Goal: Task Accomplishment & Management: Manage account settings

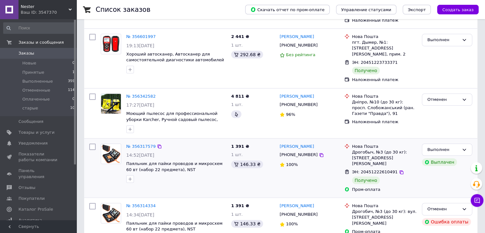
scroll to position [159, 0]
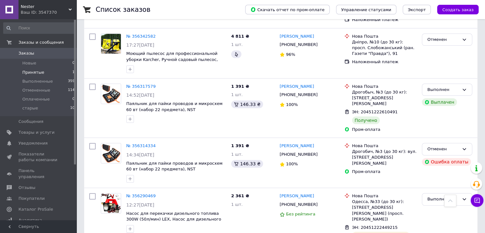
click at [53, 72] on li "Принятые 1" at bounding box center [39, 72] width 78 height 9
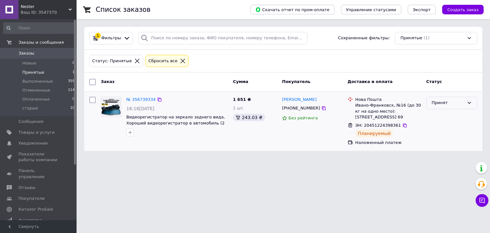
click at [435, 100] on div "Принят" at bounding box center [447, 102] width 33 height 7
click at [437, 114] on li "Выполнен" at bounding box center [451, 116] width 50 height 12
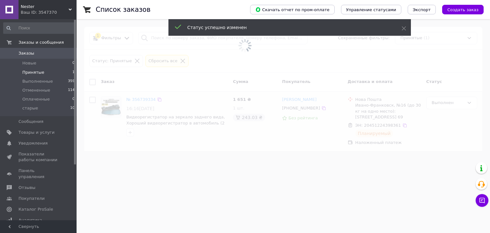
click at [28, 54] on span "Заказы" at bounding box center [26, 53] width 16 height 6
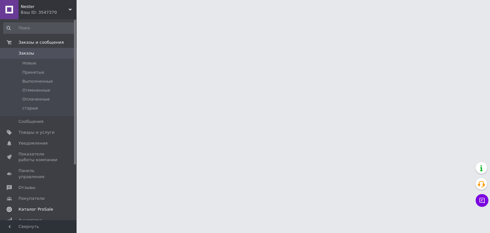
click at [34, 206] on span "Каталог ProSale" at bounding box center [35, 209] width 34 height 6
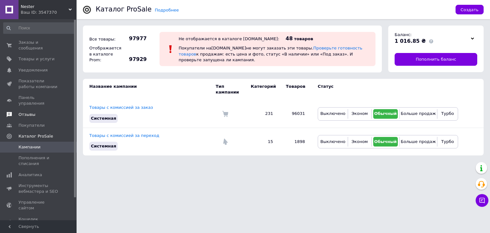
click at [33, 109] on link "Отзывы" at bounding box center [39, 114] width 78 height 11
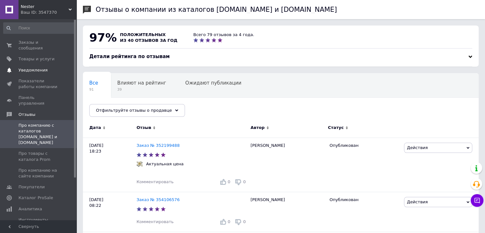
click at [35, 67] on span "Уведомления" at bounding box center [32, 70] width 29 height 6
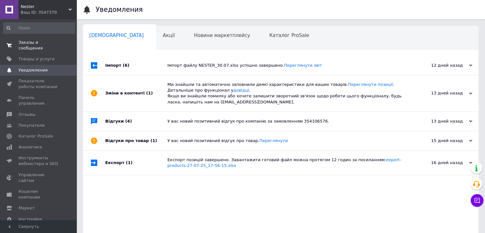
click at [40, 45] on link "Заказы и сообщения 0 0" at bounding box center [39, 45] width 78 height 17
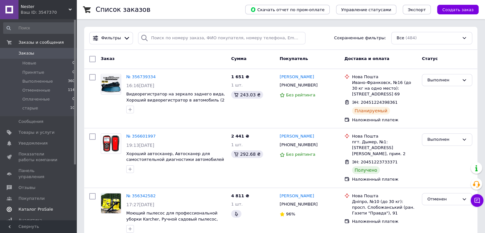
click at [44, 207] on link "Каталог ProSale" at bounding box center [39, 209] width 78 height 11
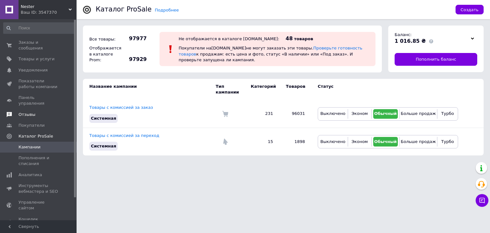
click at [31, 112] on span "Отзывы" at bounding box center [26, 115] width 17 height 6
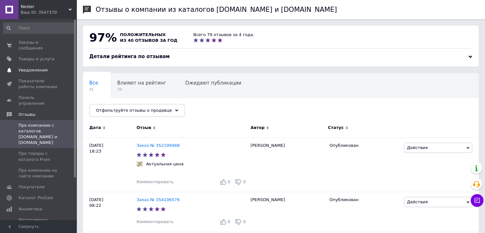
click at [34, 67] on span "Уведомления" at bounding box center [32, 70] width 29 height 6
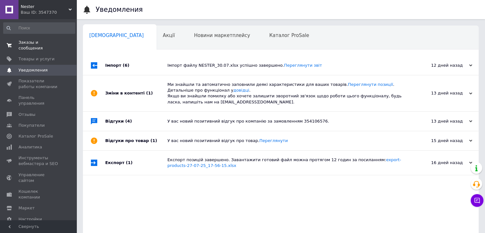
click at [46, 43] on span "Заказы и сообщения" at bounding box center [38, 45] width 40 height 11
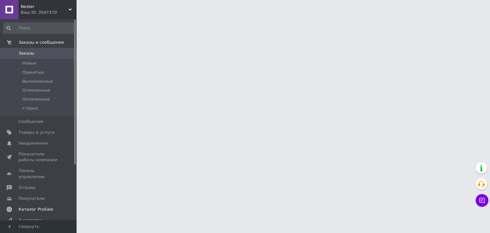
click at [41, 206] on span "Каталог ProSale" at bounding box center [35, 209] width 34 height 6
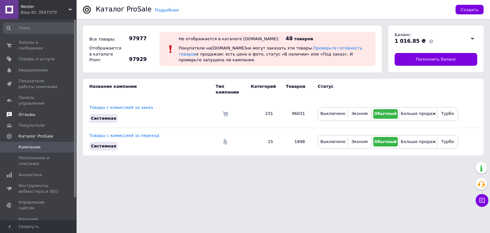
click at [32, 112] on span "Отзывы" at bounding box center [26, 115] width 17 height 6
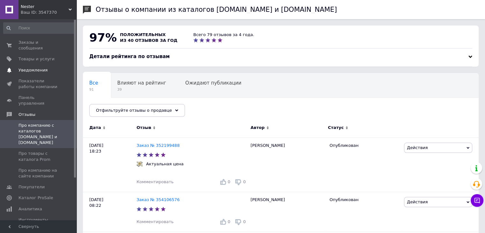
click at [37, 67] on span "Уведомления" at bounding box center [32, 70] width 29 height 6
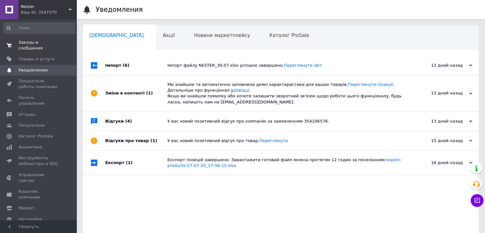
click at [39, 41] on span "Заказы и сообщения" at bounding box center [38, 45] width 40 height 11
